Goal: Navigation & Orientation: Find specific page/section

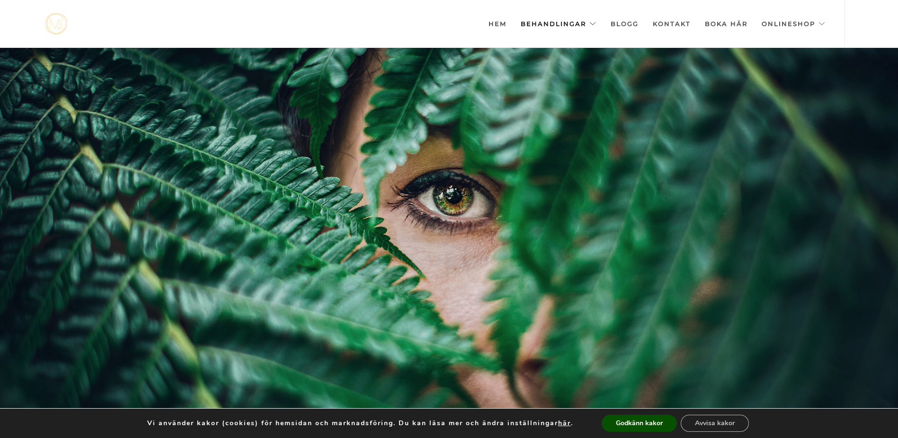
click at [595, 21] on link "Behandlingar" at bounding box center [559, 23] width 76 height 47
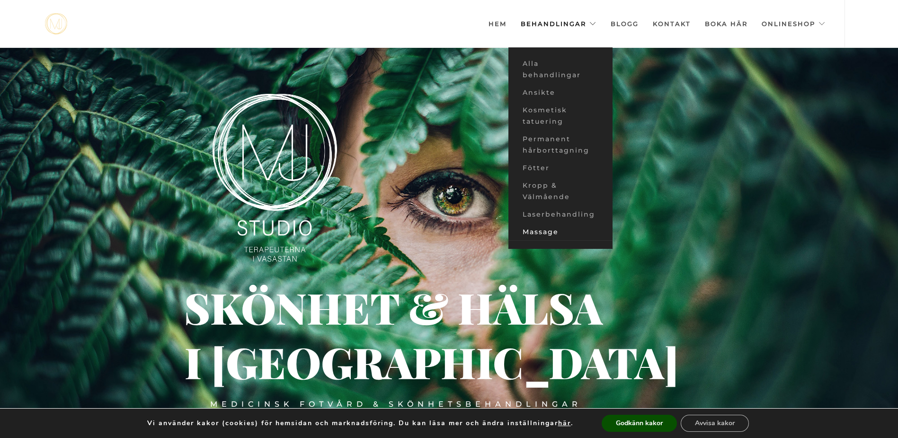
click at [554, 233] on link "Massage" at bounding box center [561, 232] width 104 height 18
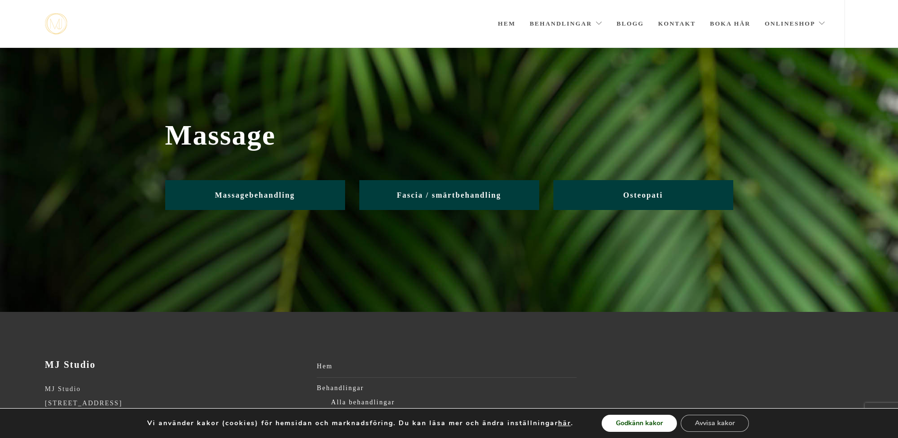
click at [662, 425] on button "Godkänn kakor" at bounding box center [639, 422] width 75 height 17
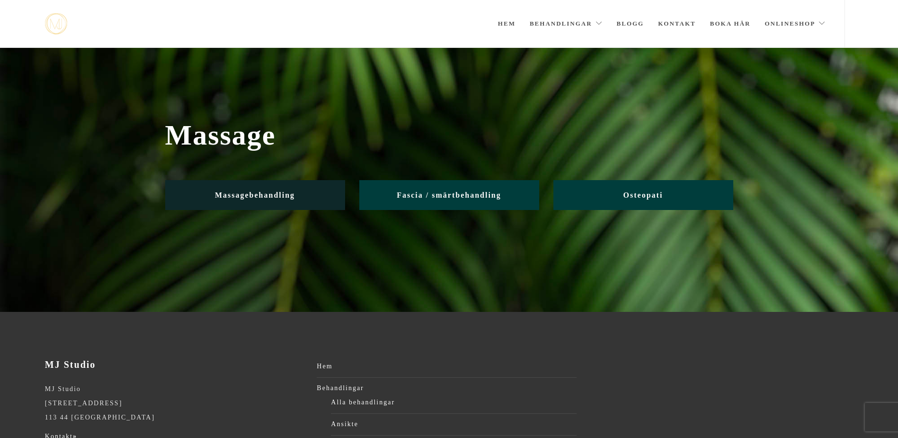
click at [250, 200] on link "Massagebehandling" at bounding box center [255, 195] width 180 height 30
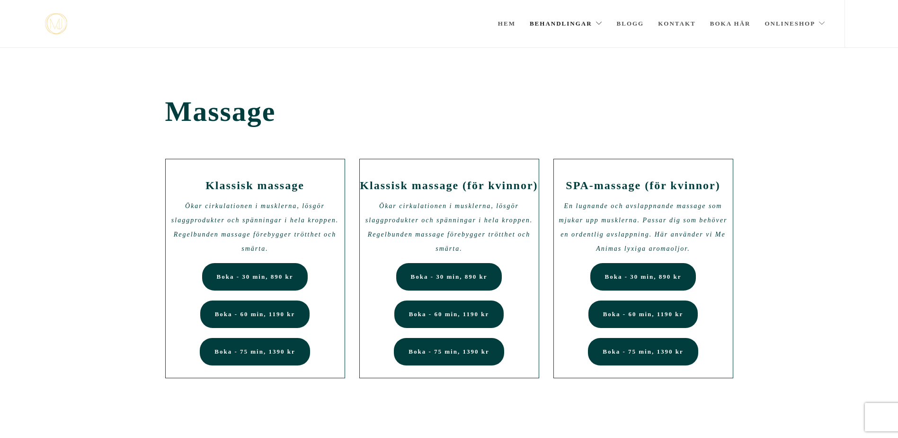
click at [598, 21] on link "Behandlingar" at bounding box center [566, 23] width 73 height 47
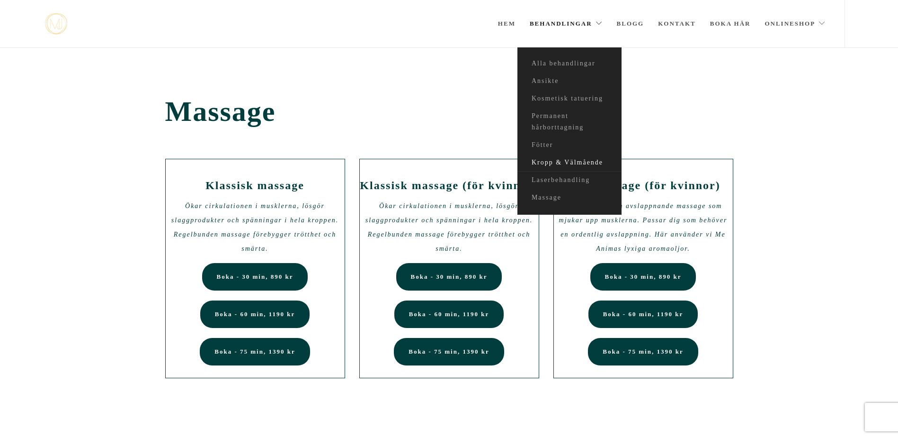
click at [574, 160] on link "Kropp & Välmående" at bounding box center [570, 163] width 104 height 18
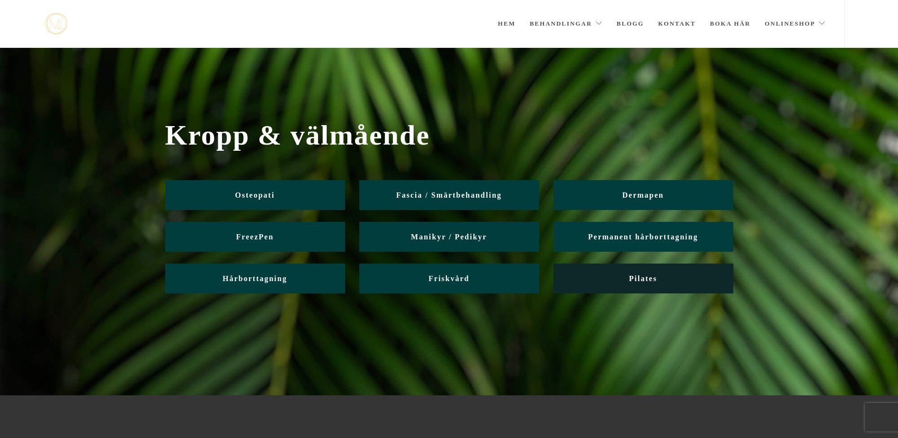
click at [643, 285] on link "Pilates" at bounding box center [644, 278] width 180 height 30
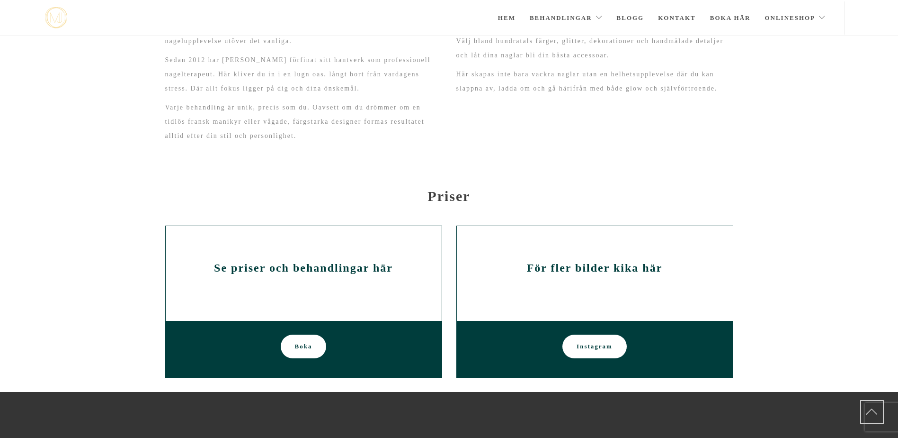
scroll to position [485, 0]
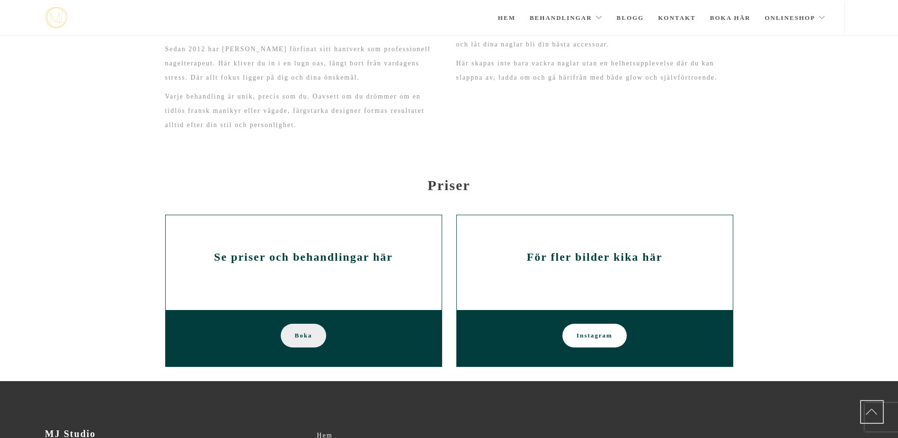
click at [293, 332] on link "Boka" at bounding box center [304, 335] width 46 height 24
